Goal: Information Seeking & Learning: Learn about a topic

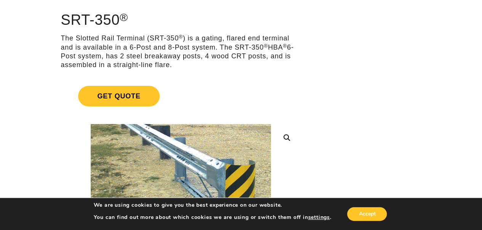
scroll to position [85, 0]
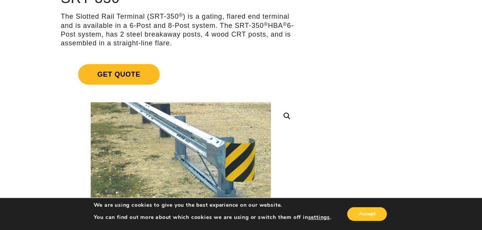
click at [142, 70] on span "Get Quote" at bounding box center [118, 74] width 81 height 21
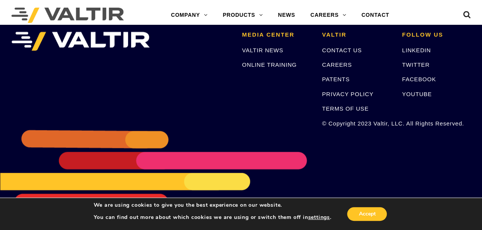
scroll to position [1864, 0]
click at [276, 53] on link "VALTIR NEWS" at bounding box center [262, 50] width 41 height 6
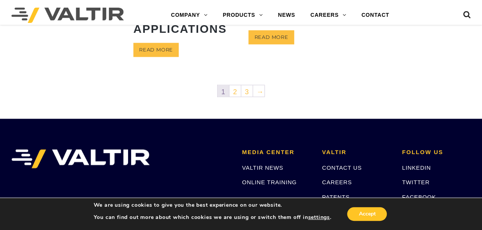
scroll to position [527, 0]
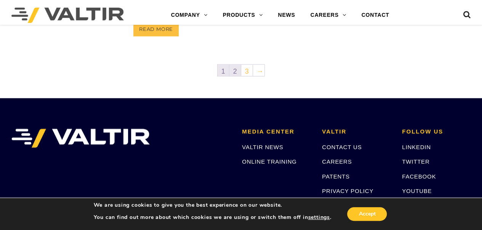
click at [236, 69] on link "2" at bounding box center [234, 69] width 11 height 11
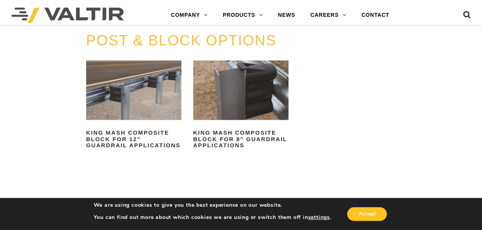
scroll to position [646, 0]
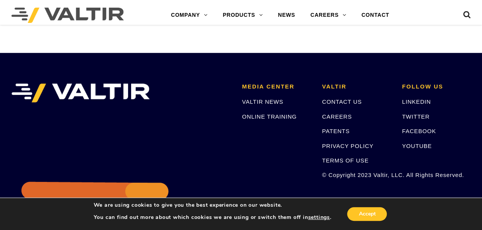
scroll to position [1059, 0]
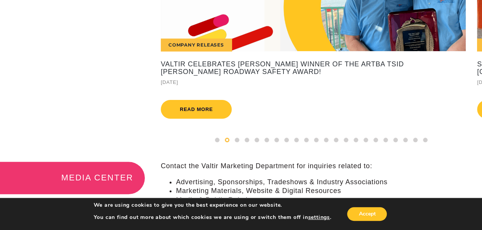
scroll to position [79, 0]
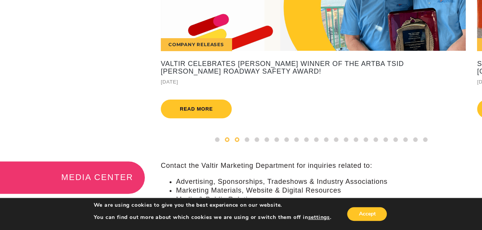
click at [236, 142] on span at bounding box center [237, 139] width 5 height 5
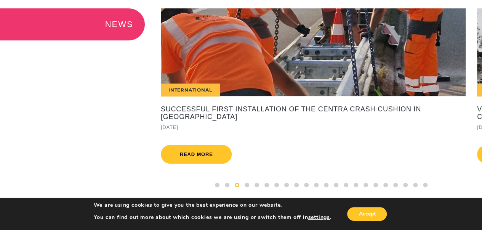
scroll to position [58, 0]
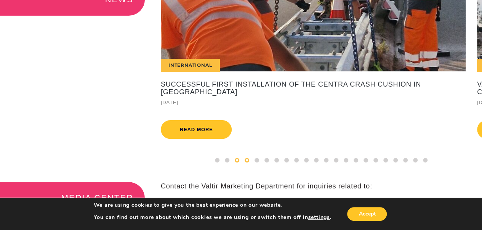
click at [247, 162] on span at bounding box center [246, 160] width 5 height 5
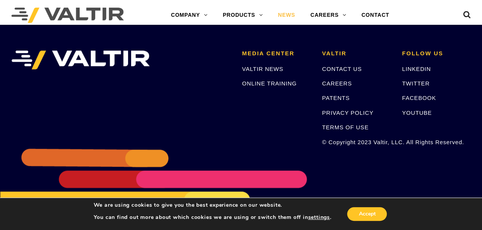
scroll to position [335, 0]
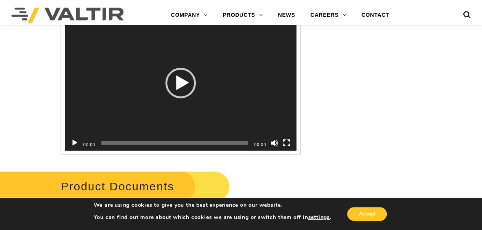
scroll to position [1045, 0]
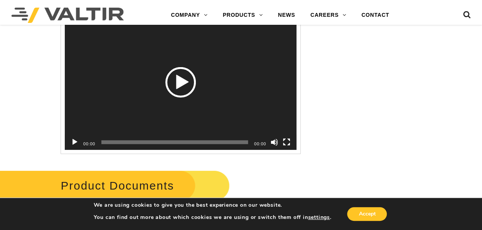
click at [179, 81] on div "Play" at bounding box center [180, 82] width 30 height 30
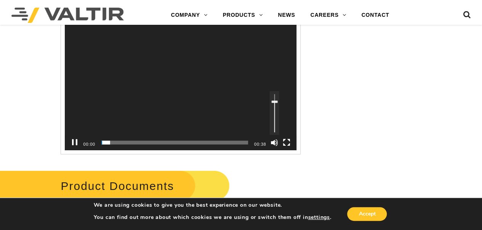
click at [277, 143] on button "Mute" at bounding box center [274, 143] width 8 height 8
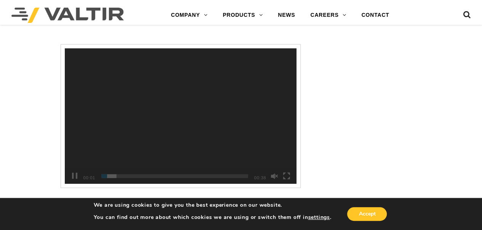
scroll to position [1012, 0]
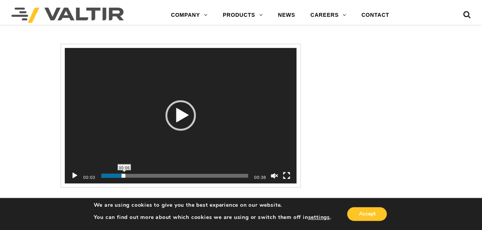
click at [124, 171] on span "Time Slider" at bounding box center [124, 172] width 4 height 4
click at [144, 176] on span "00:11" at bounding box center [174, 176] width 147 height 4
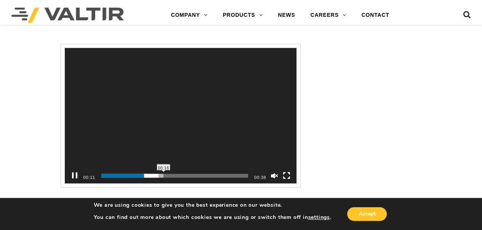
click at [163, 175] on span "00:16" at bounding box center [174, 176] width 147 height 4
click at [182, 171] on div "00:16" at bounding box center [174, 175] width 147 height 15
click at [200, 175] on span "00:16" at bounding box center [174, 176] width 147 height 4
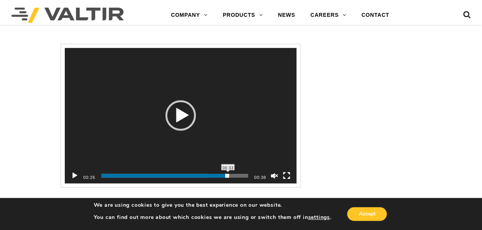
click at [228, 174] on span "00:33" at bounding box center [174, 176] width 147 height 4
click at [244, 172] on div "00:33" at bounding box center [174, 175] width 147 height 15
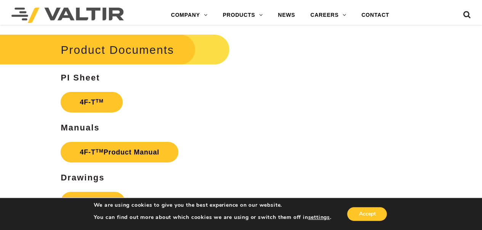
scroll to position [1170, 0]
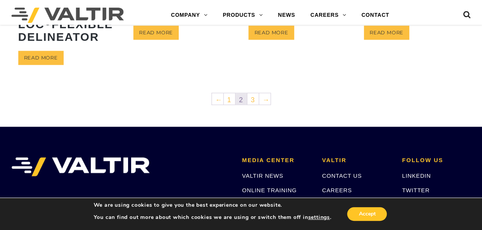
scroll to position [440, 0]
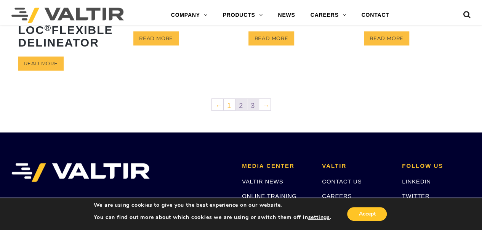
click at [253, 110] on link "3" at bounding box center [252, 104] width 11 height 11
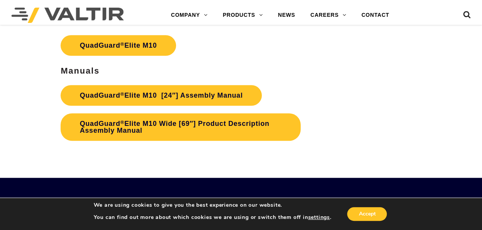
scroll to position [3225, 0]
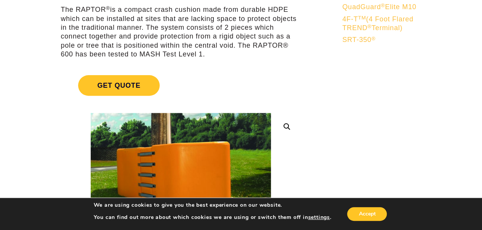
scroll to position [92, 0]
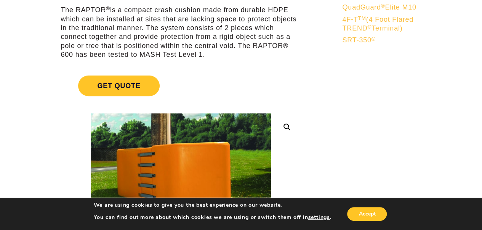
drag, startPoint x: 294, startPoint y: 63, endPoint x: 293, endPoint y: 69, distance: 6.1
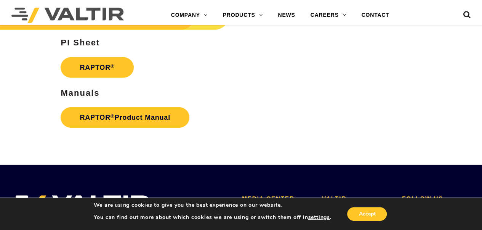
scroll to position [1160, 0]
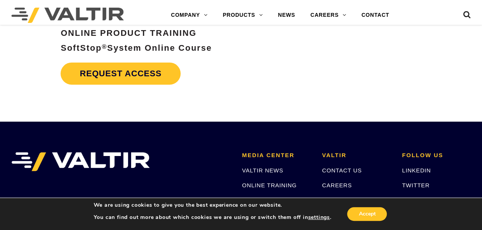
scroll to position [2665, 0]
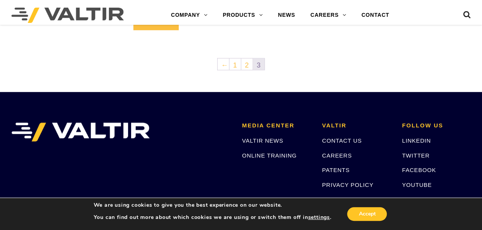
scroll to position [301, 0]
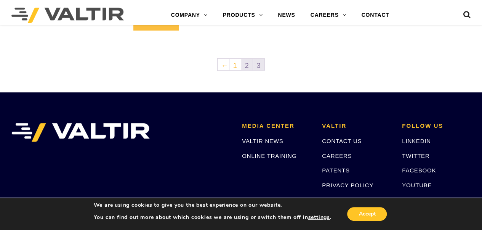
click at [246, 70] on link "2" at bounding box center [246, 64] width 11 height 11
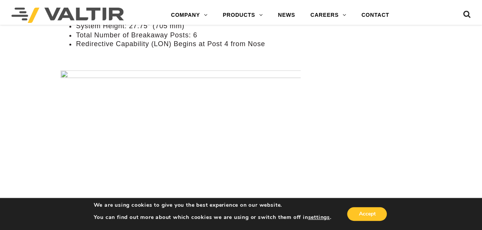
scroll to position [623, 0]
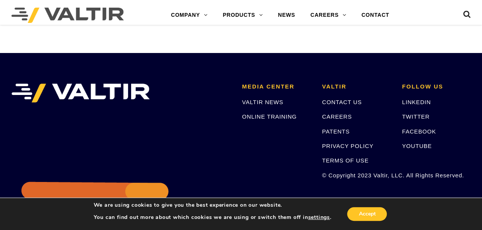
scroll to position [1313, 0]
